Goal: Information Seeking & Learning: Learn about a topic

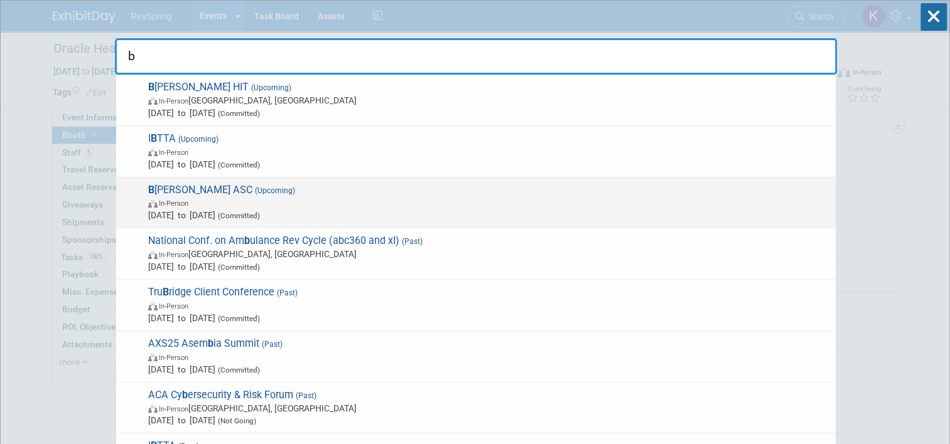
type input "b"
click at [347, 205] on span "In-Person" at bounding box center [488, 202] width 681 height 13
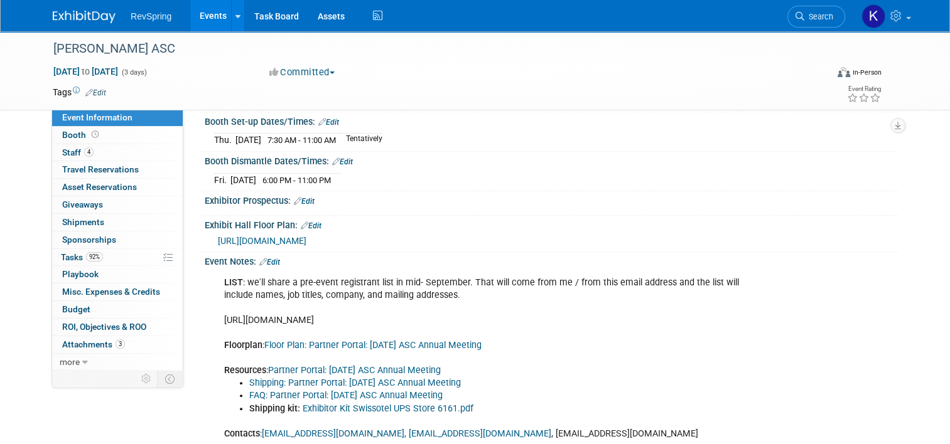
scroll to position [387, 0]
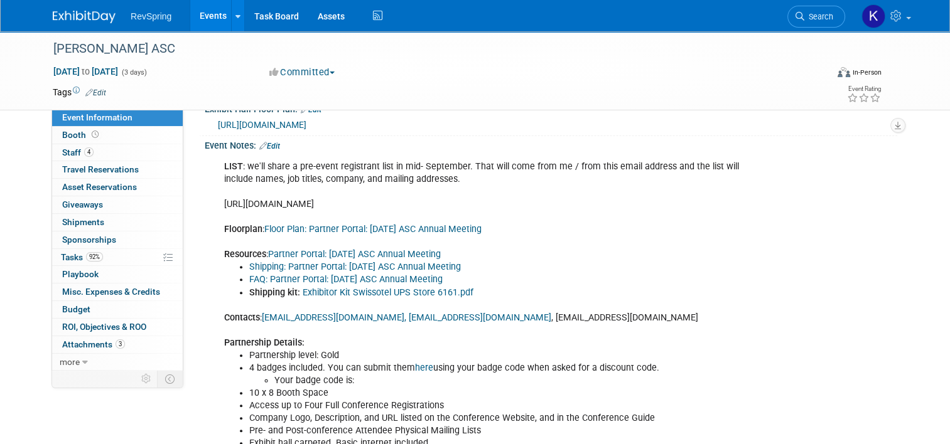
click at [349, 298] on link "Exhibitor Kit Swissotel UPS Store 6161.pdf" at bounding box center [387, 292] width 171 height 11
click at [93, 156] on link "4 Staff 4" at bounding box center [117, 152] width 131 height 17
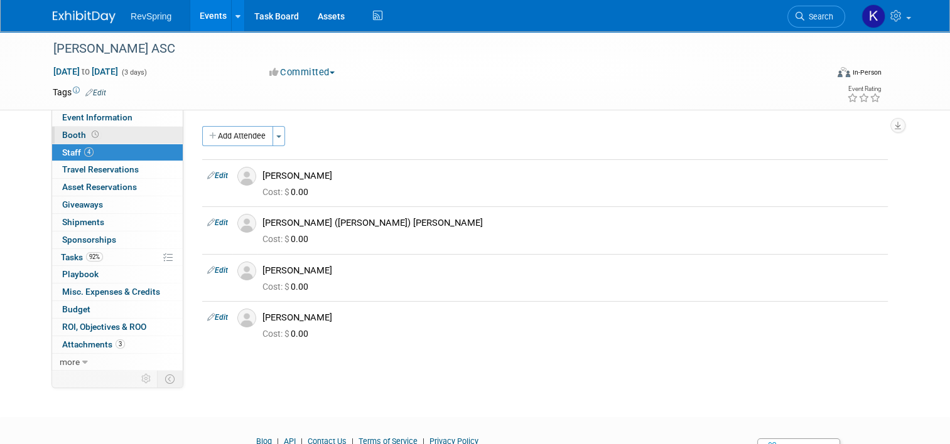
click at [102, 142] on link "Booth" at bounding box center [117, 135] width 131 height 17
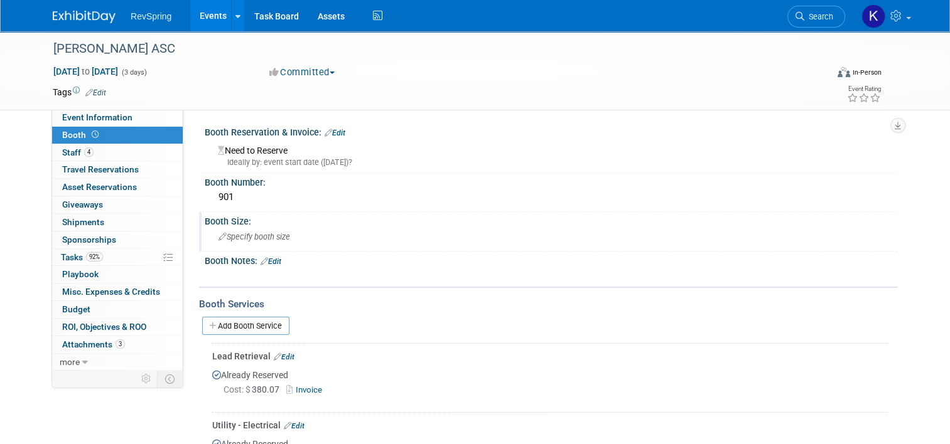
click at [447, 248] on div "Booth Size: Specify booth size" at bounding box center [548, 232] width 698 height 40
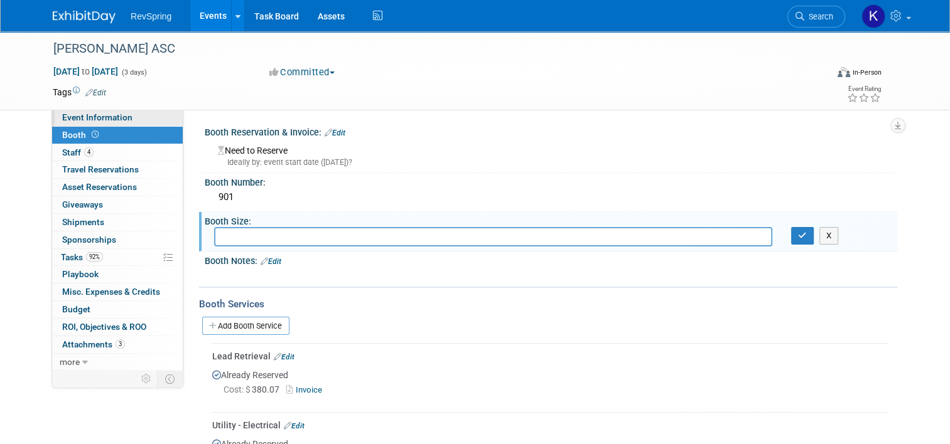
click at [128, 117] on link "Event Information" at bounding box center [117, 117] width 131 height 17
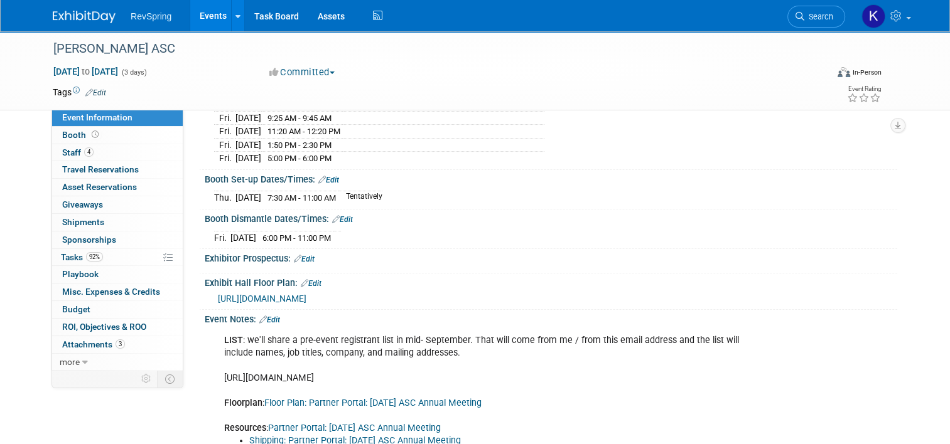
scroll to position [213, 0]
